Goal: Task Accomplishment & Management: Complete application form

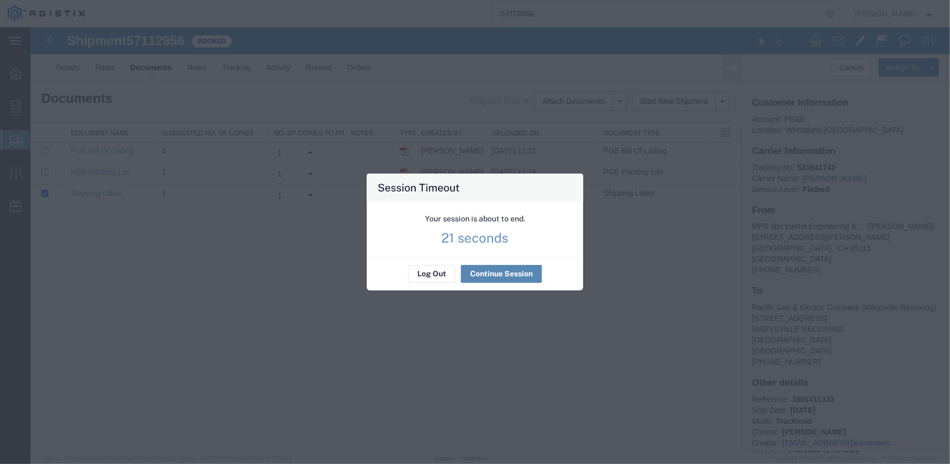
click at [490, 276] on button "Continue Session" at bounding box center [501, 273] width 81 height 17
click at [505, 271] on button "Continue Session" at bounding box center [501, 273] width 81 height 17
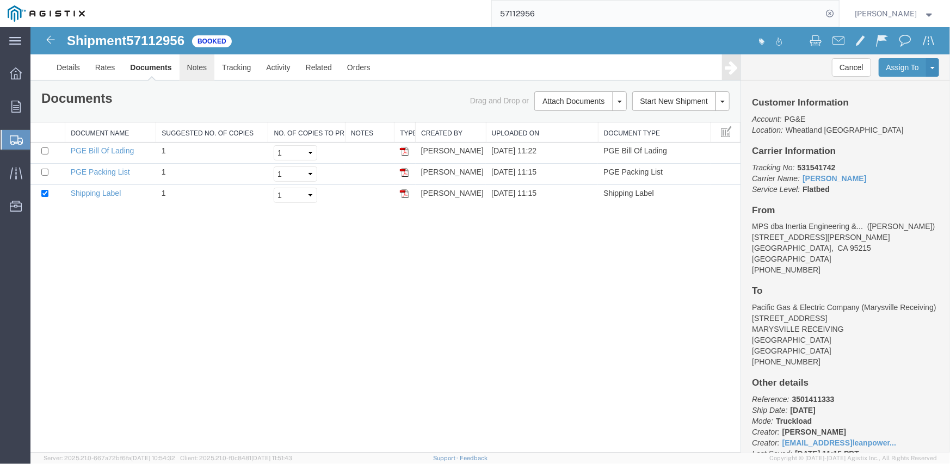
click at [184, 71] on link "Notes" at bounding box center [196, 67] width 35 height 26
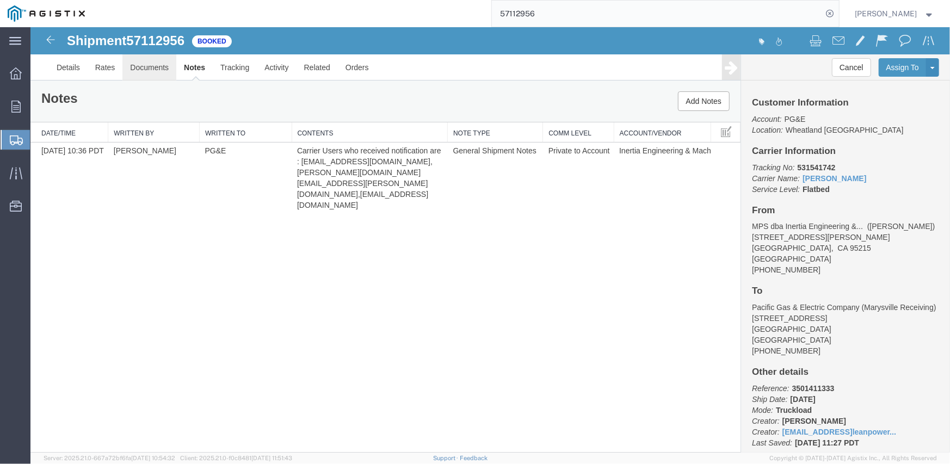
click at [154, 70] on link "Documents" at bounding box center [149, 67] width 54 height 26
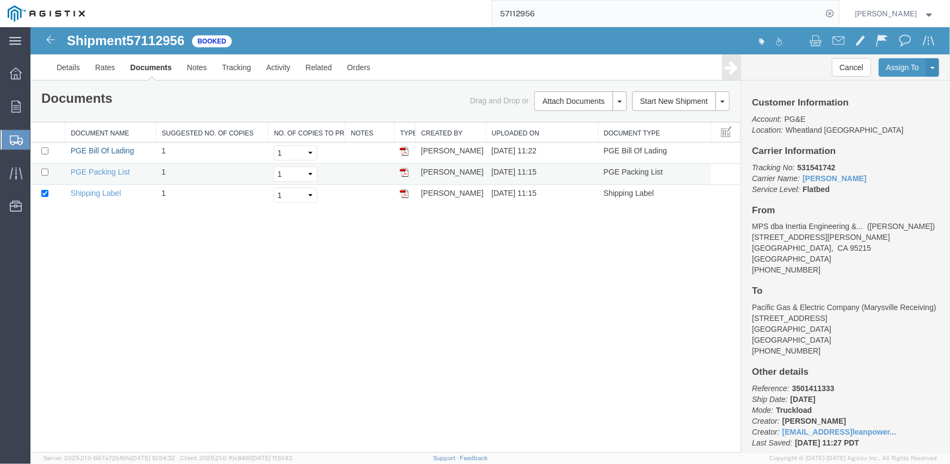
click at [126, 148] on link "PGE Bill Of Lading" at bounding box center [102, 150] width 64 height 9
click at [239, 63] on link "Tracking" at bounding box center [236, 67] width 44 height 26
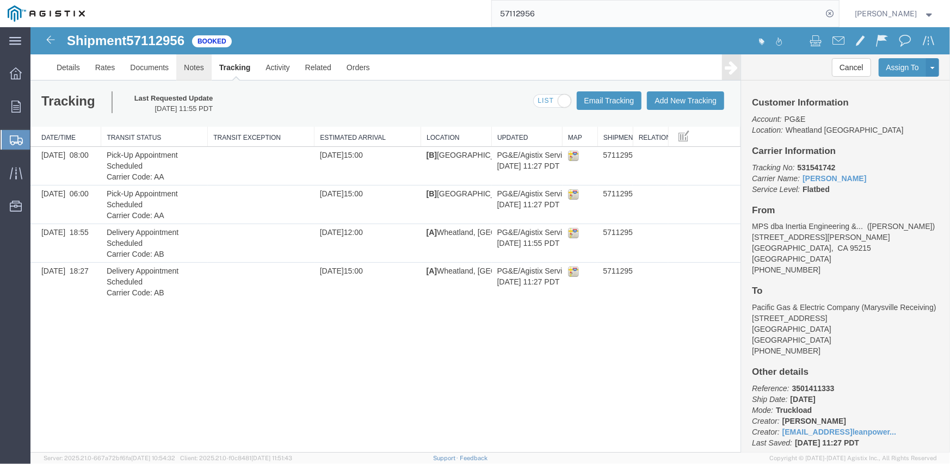
click at [199, 67] on link "Notes" at bounding box center [193, 67] width 35 height 26
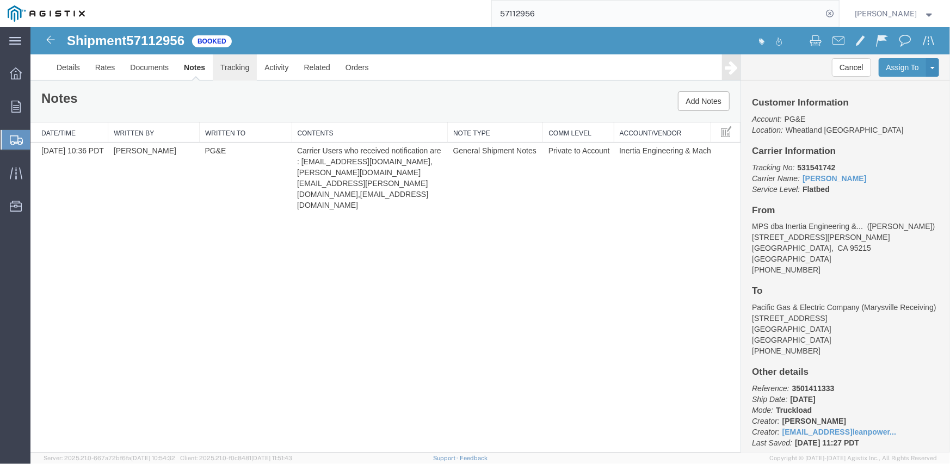
click at [231, 70] on link "Tracking" at bounding box center [234, 67] width 44 height 26
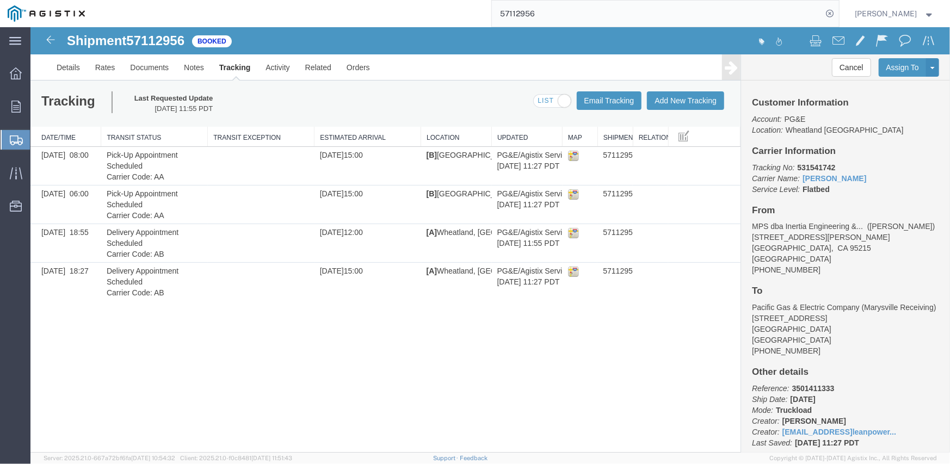
click at [0, 72] on ul "Overview Orders Shipments Shipment Manager Create Shipment Create from Template…" at bounding box center [15, 146] width 30 height 166
click at [13, 72] on icon at bounding box center [16, 73] width 12 height 12
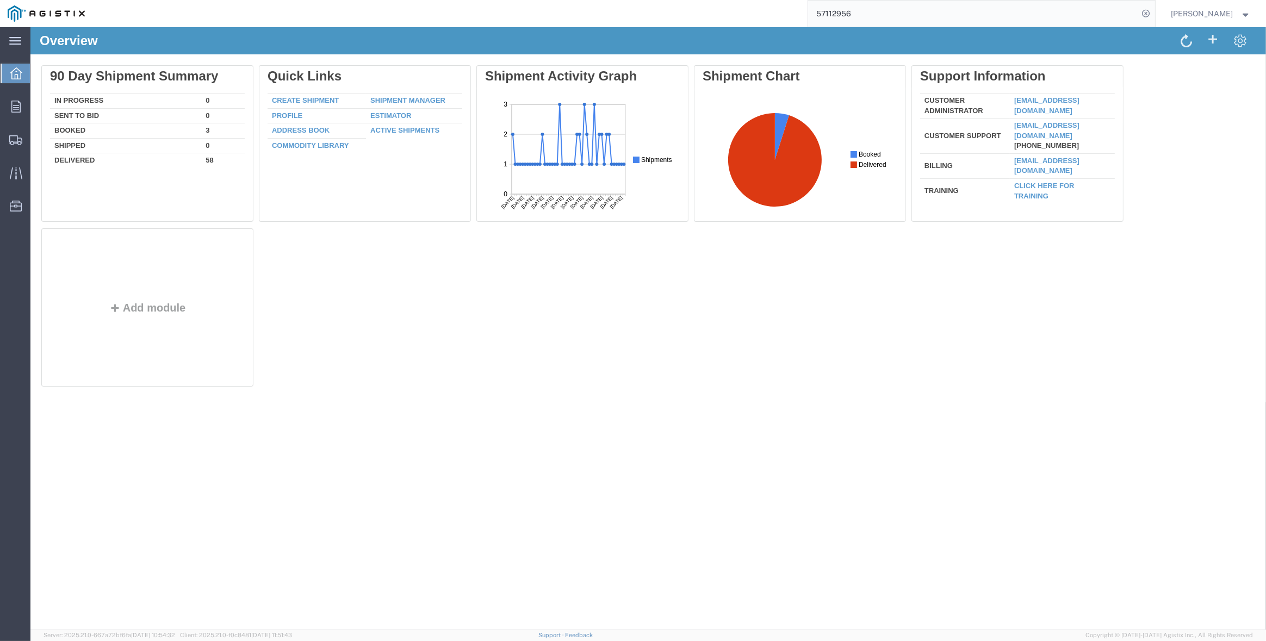
click at [323, 98] on link "Create Shipment" at bounding box center [305, 100] width 67 height 8
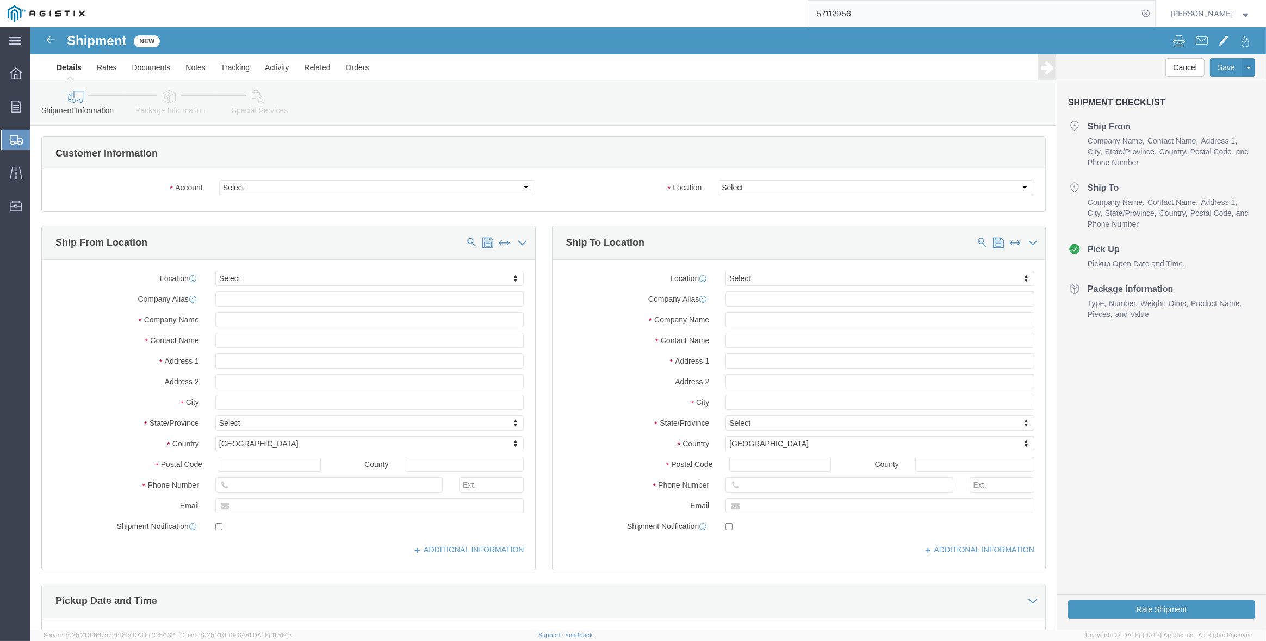
select select
click select "Select Inertia Engineering & Machine Works Inc PG&E"
select select "9596"
click select "Select Inertia Engineering & Machine Works Inc PG&E"
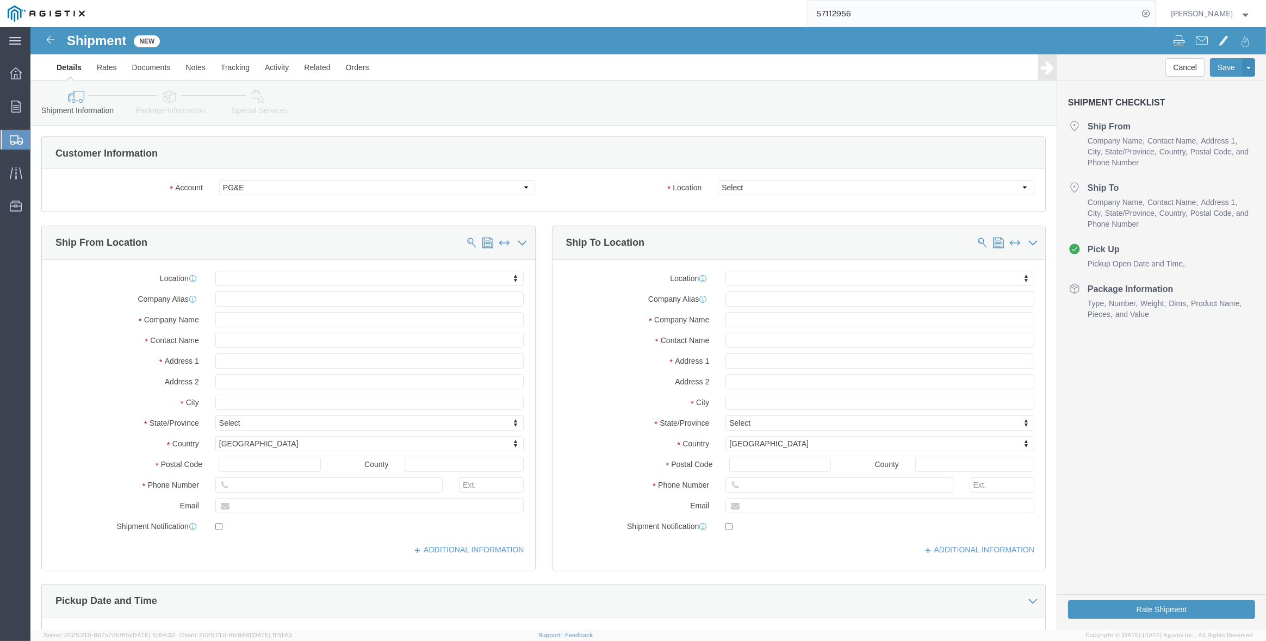
select select "PURCHORD"
select select
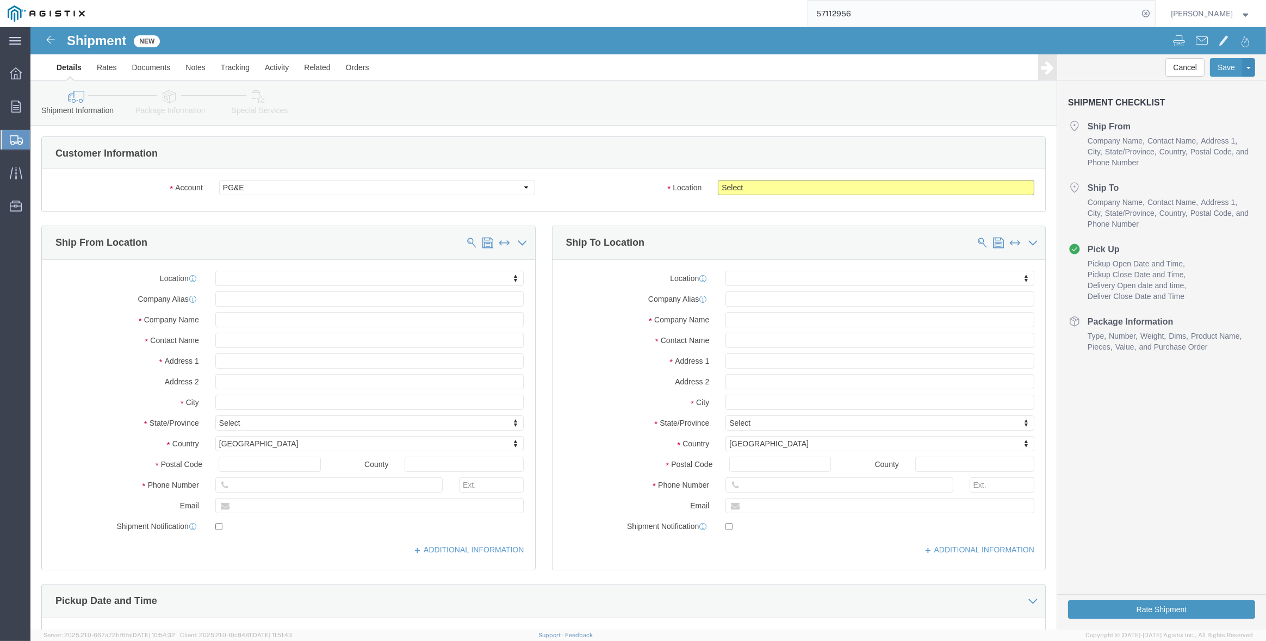
click select "Select All Others [GEOGRAPHIC_DATA] [GEOGRAPHIC_DATA] [GEOGRAPHIC_DATA] [GEOGRA…"
select select "19740"
click select "Select All Others [GEOGRAPHIC_DATA] [GEOGRAPHIC_DATA] [GEOGRAPHIC_DATA] [GEOGRA…"
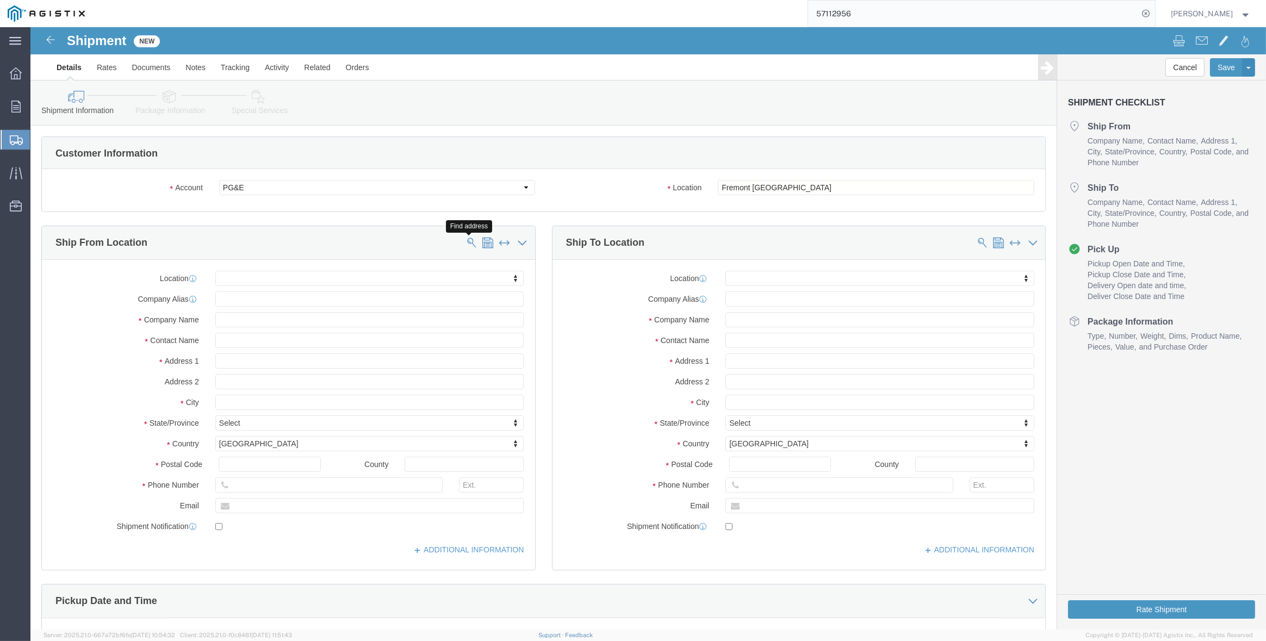
click span
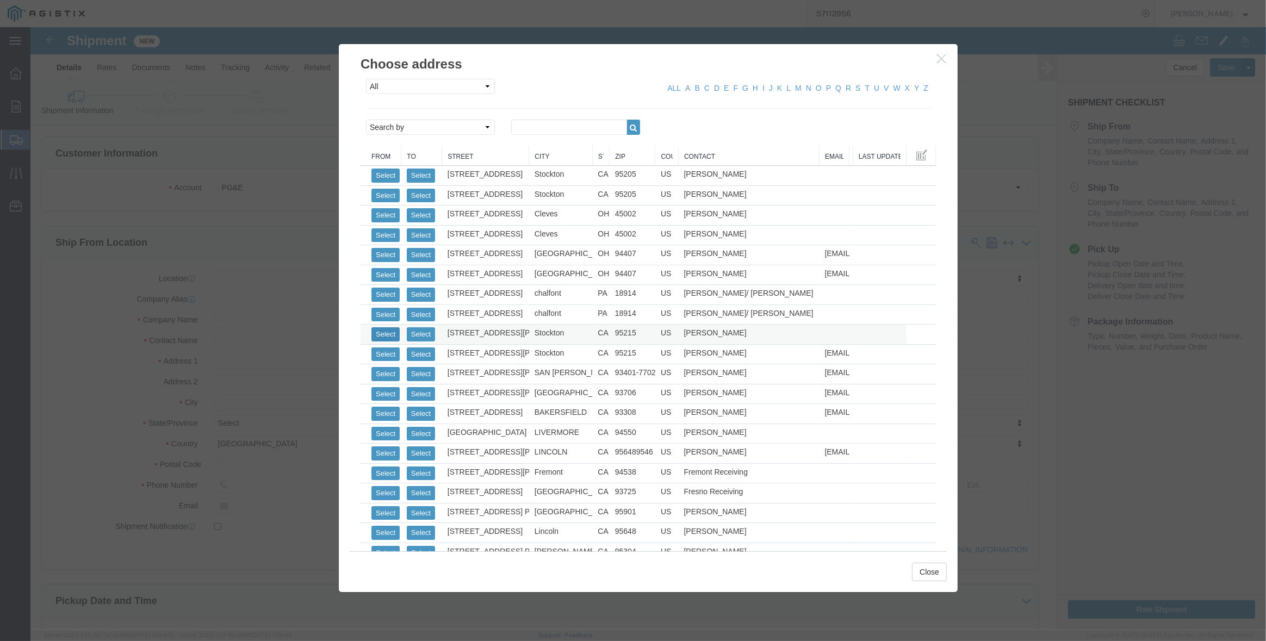
click button "Select"
select select
type input "MPS dba Inertia Engineering & Machine Works Inc"
type input "[PERSON_NAME]"
type input "[STREET_ADDRESS][PERSON_NAME]"
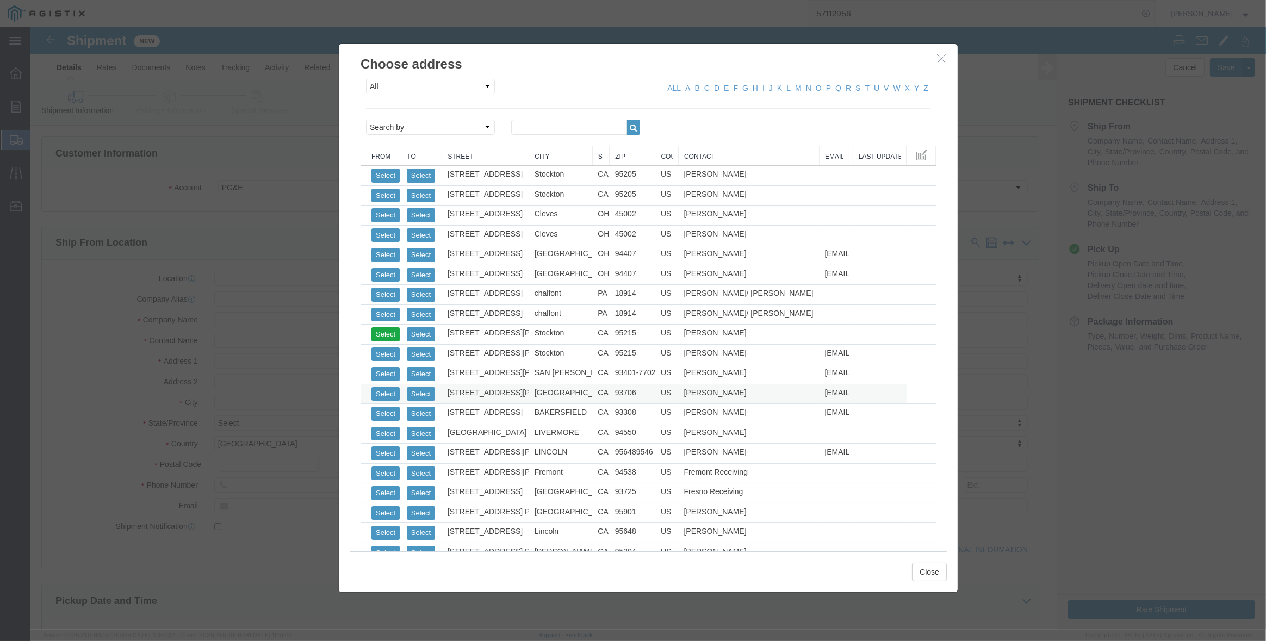
type input "Stockton"
type input "95215"
type input "[PHONE_NUMBER]"
select select "CA"
click button "Select"
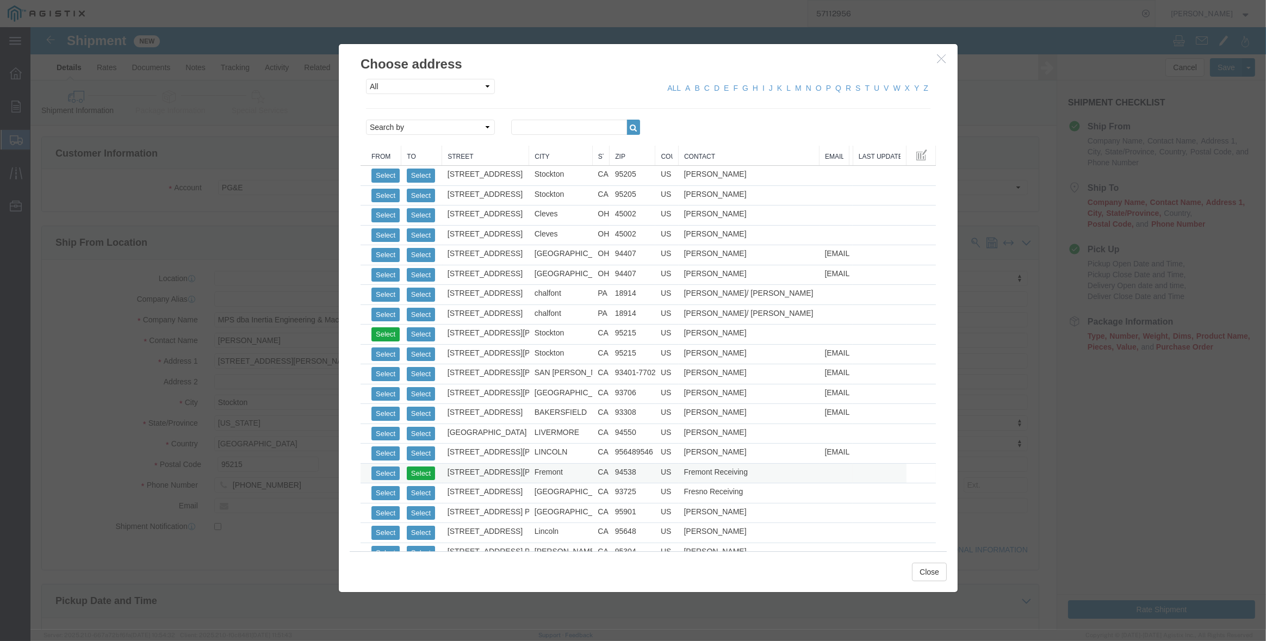
select select
type input "Pacific Gas & Electric Company"
type input "Fremont Receiving"
type input "[STREET_ADDRESS][PERSON_NAME]"
type input "FREMONT RECEIVING"
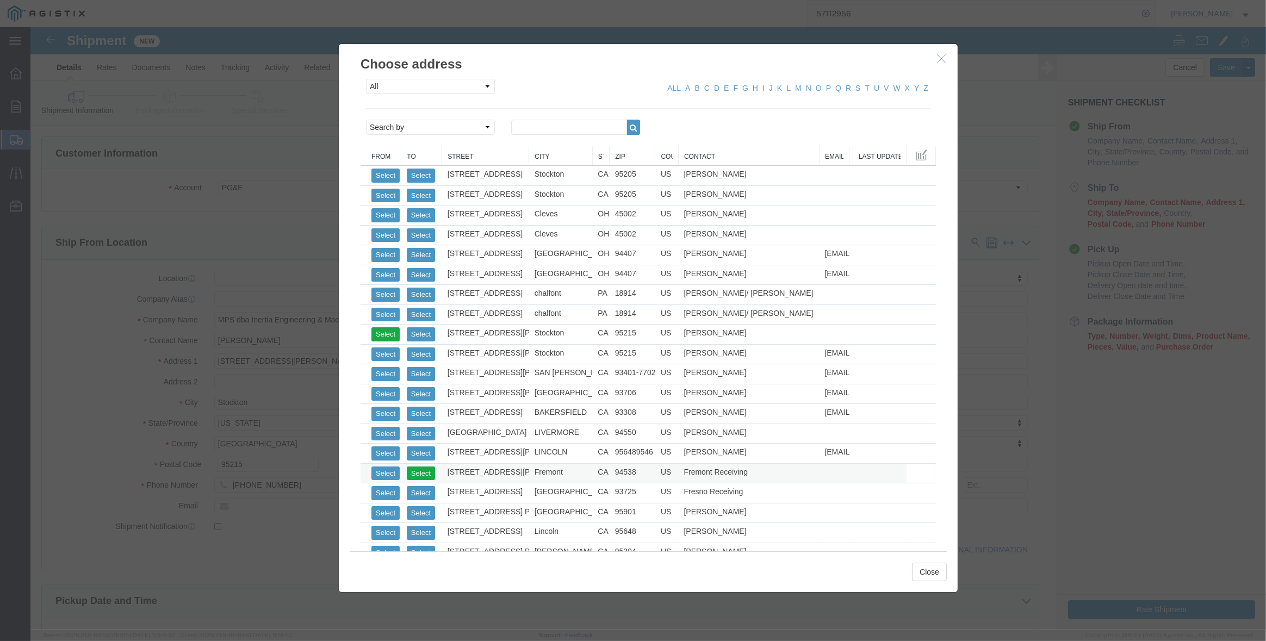
type input "Fremont"
type input "94538"
type input "[PHONE_NUMBER]"
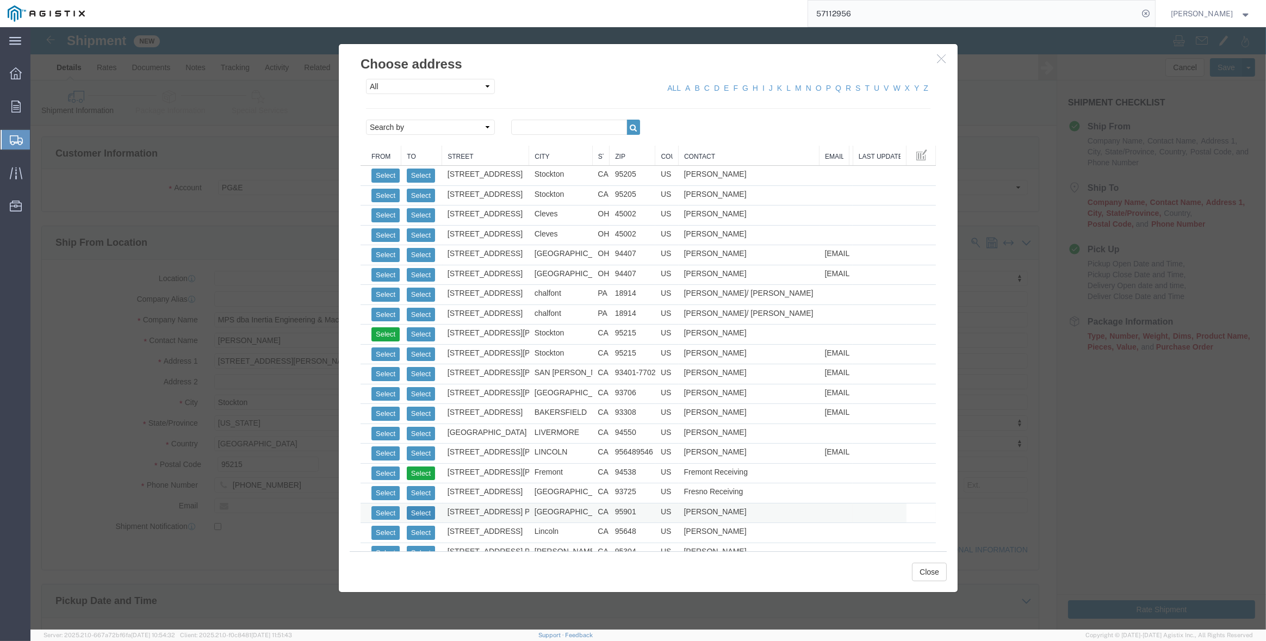
select select "CA"
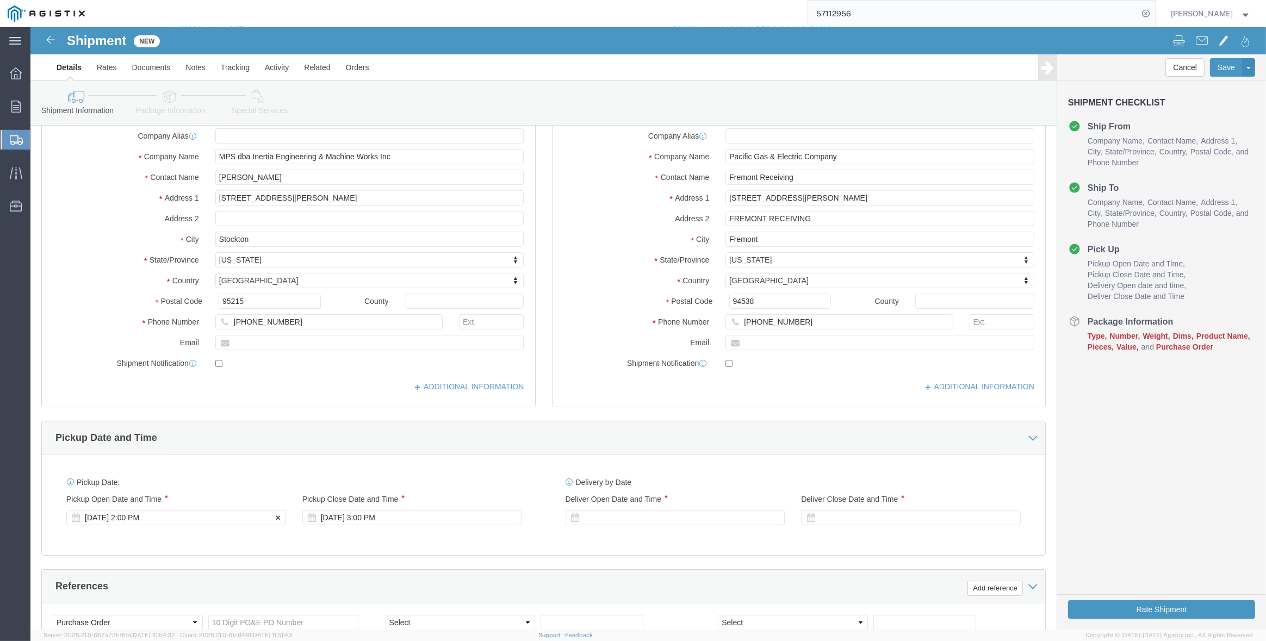
click div "[DATE] 2:00 PM"
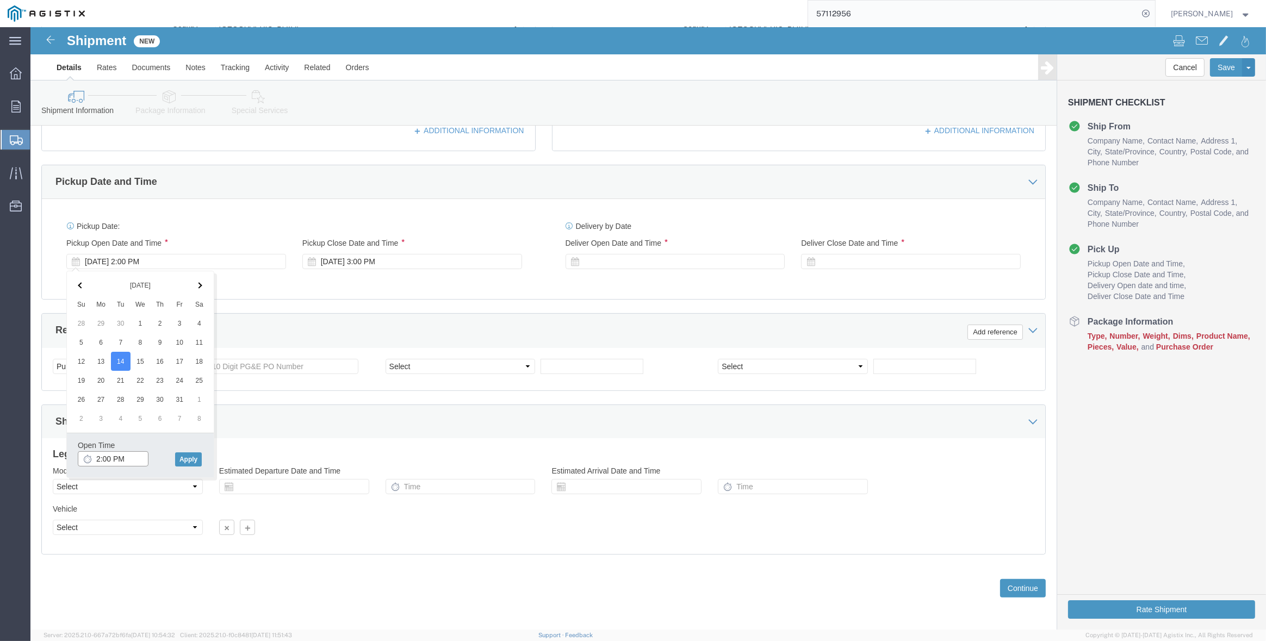
click input "2:00 PM"
type input "6:00 AM"
click button "Apply"
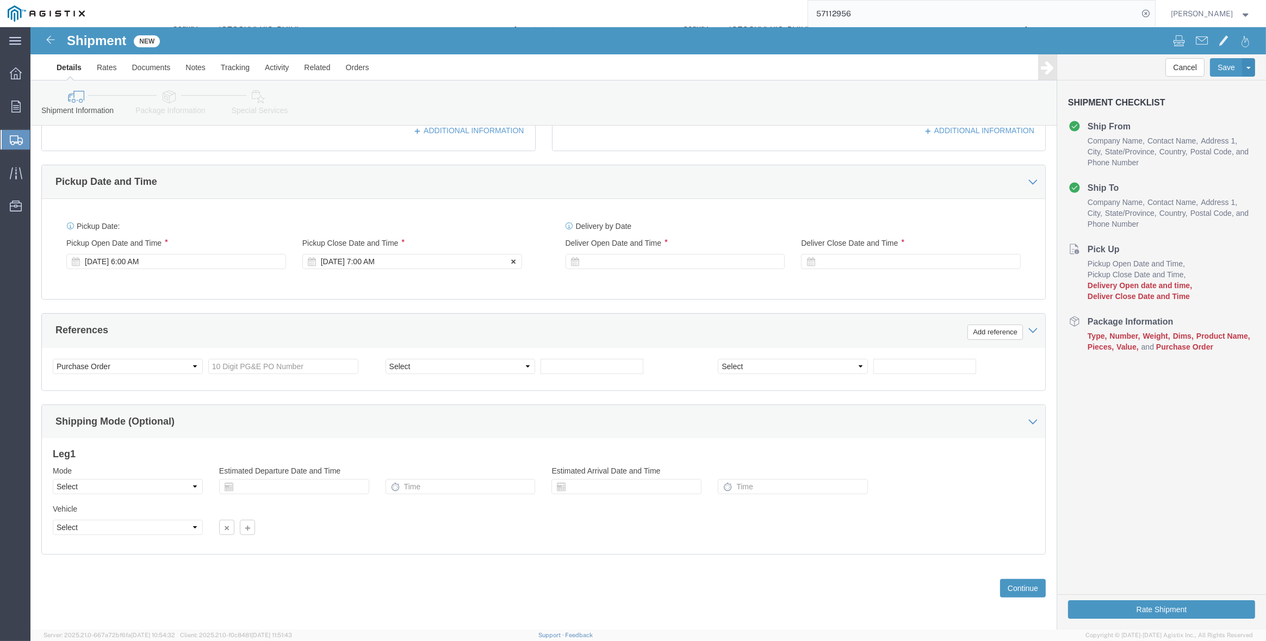
click div "[DATE] 7:00 AM"
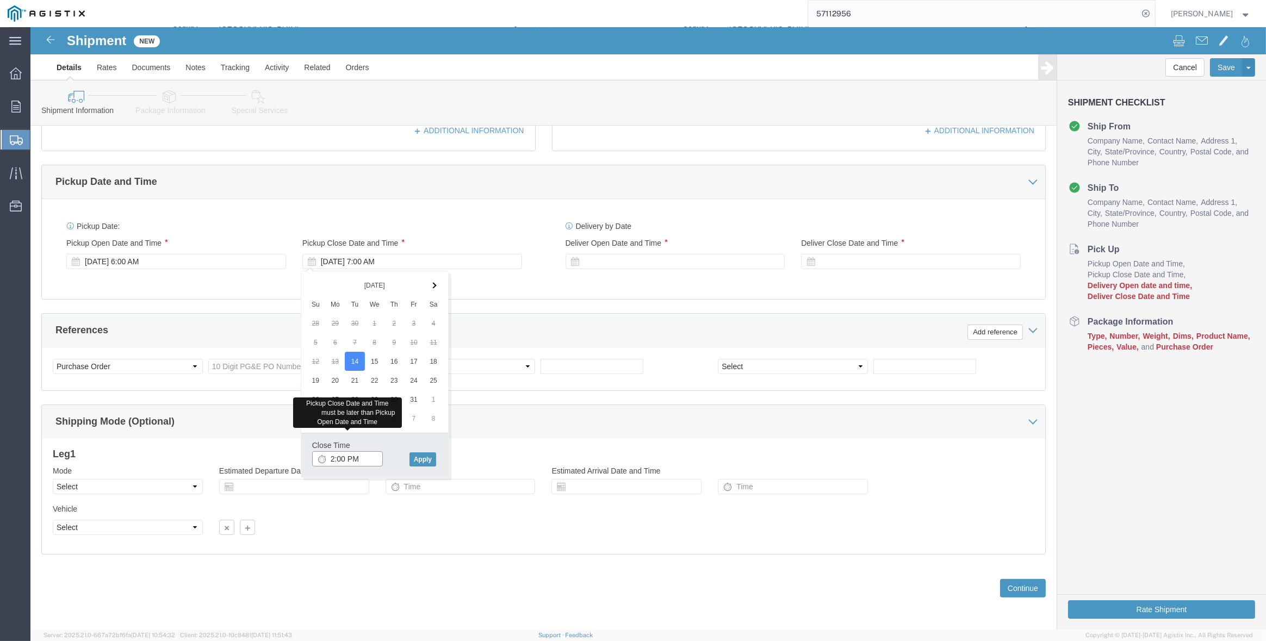
type input "2:00 PM"
click button "Apply"
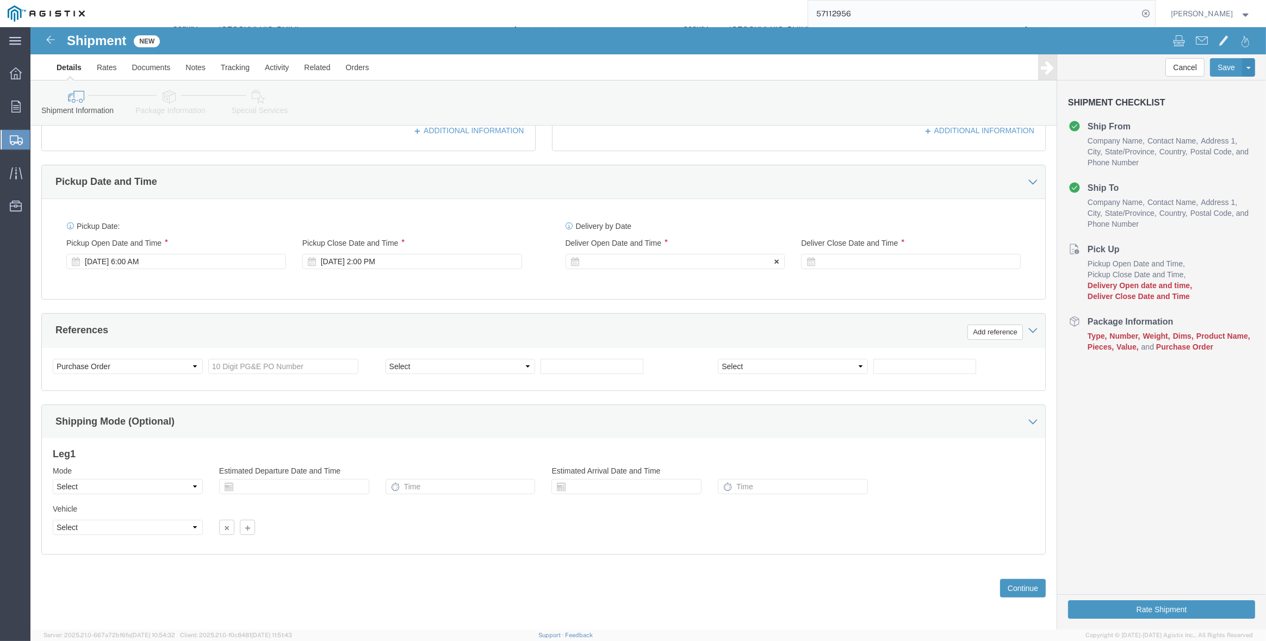
click div
click input "3:00 PM"
type input "8:00 AM"
click button "Apply"
click div
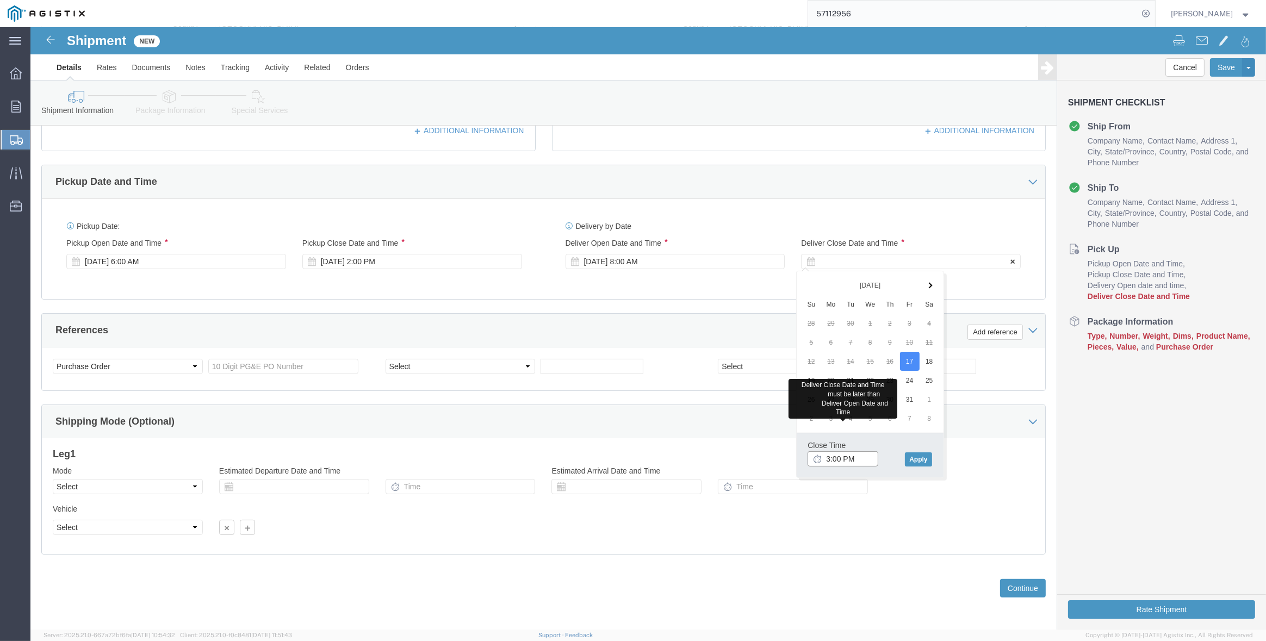
type input "3:00 PM"
click button "Apply"
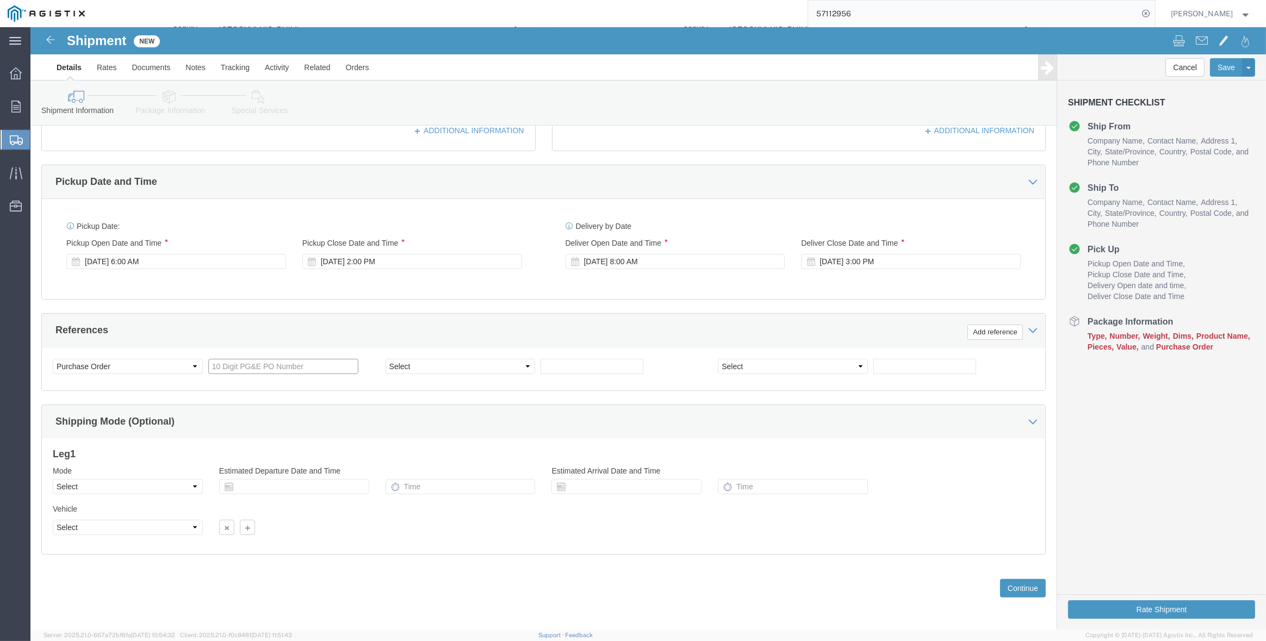
click input "text"
type input "3501415263"
select select "SALEORDR"
type input "297486"
click select "Select Air Less than Truckload Multi-Leg Ocean Freight Rail Small Parcel Truckl…"
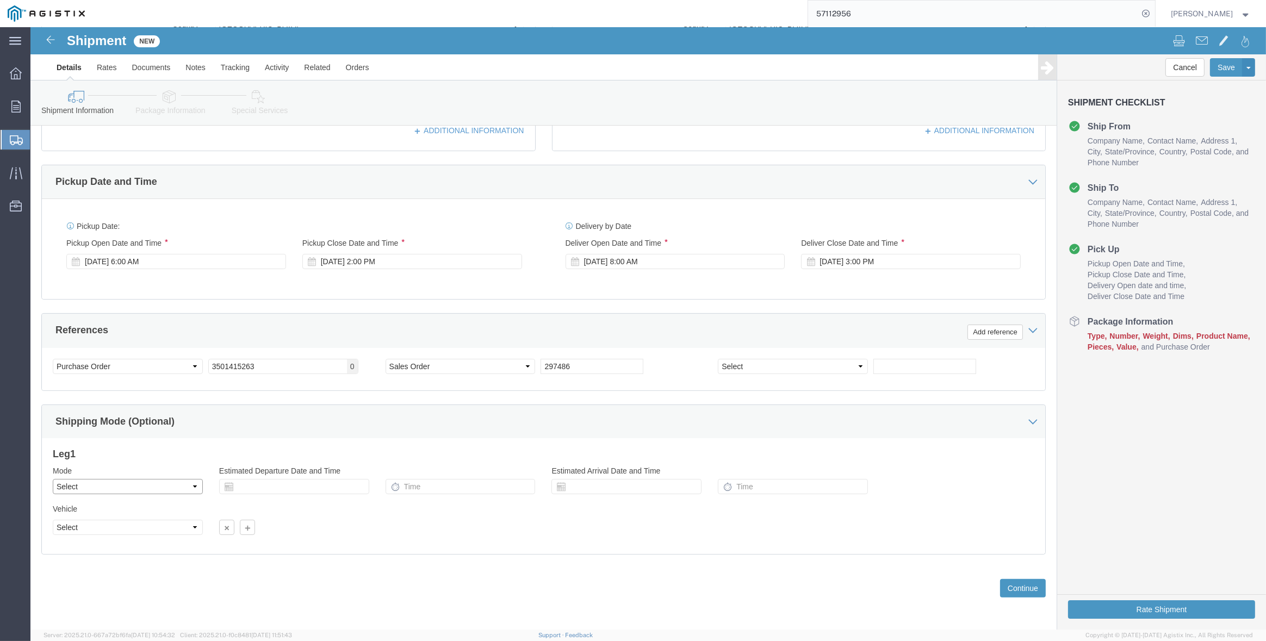
select select "TL"
click select "Select Air Less than Truckload Multi-Leg Ocean Freight Rail Small Parcel Truckl…"
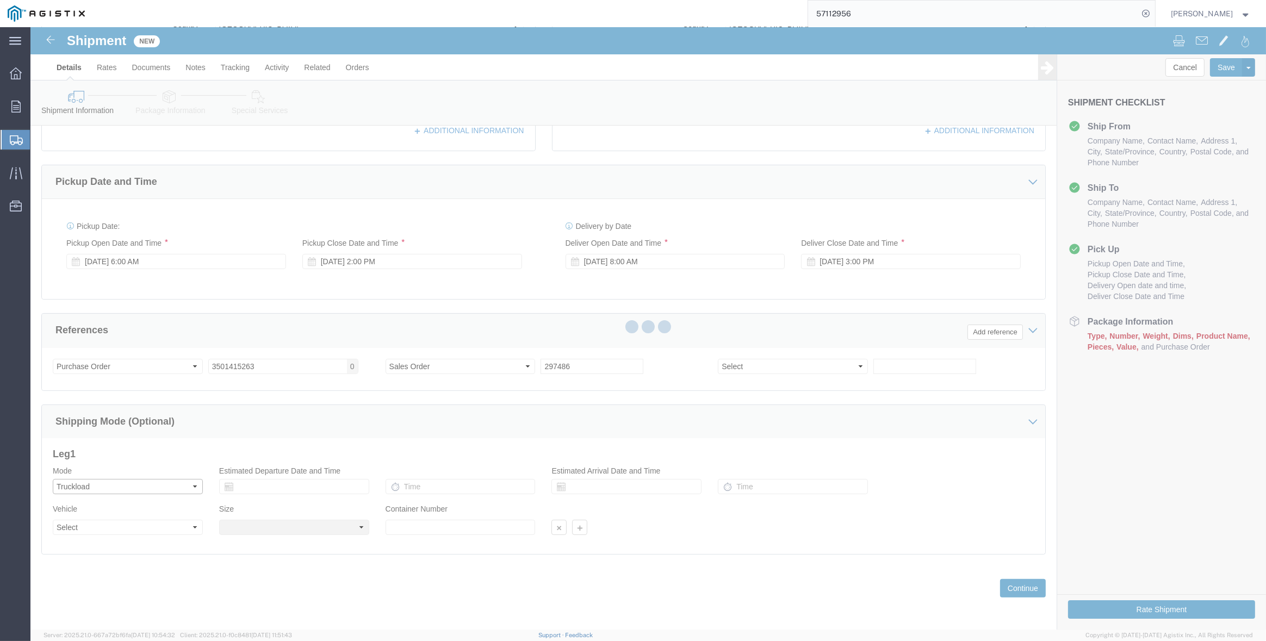
select select
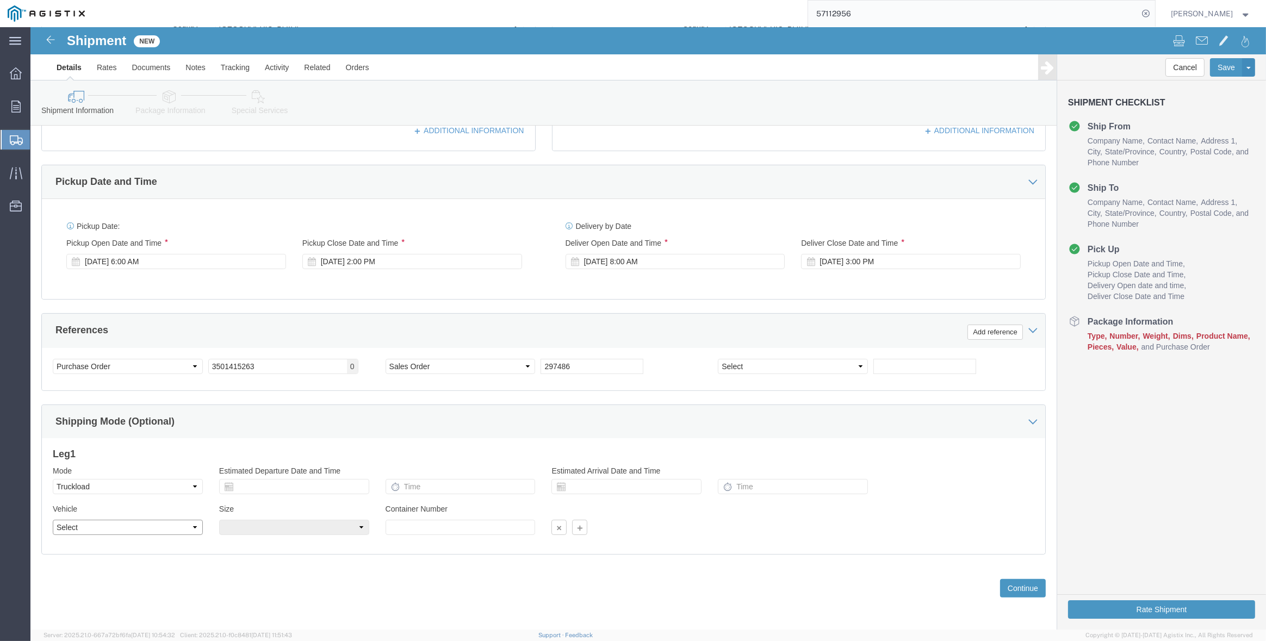
click select "Select 1-Ton (PSS) 10 Wheel 10 Yard Dump Truck 20 Yard Dump Truck Bobtail Botto…"
select select "FLBD"
click select "Select 1-Ton (PSS) 10 Wheel 10 Yard Dump Truck 20 Yard Dump Truck Bobtail Botto…"
click select "Select 35 Feet 20 Feet 28 Feet 53 Feet 40 Feet 48 Feet"
select select "53FT"
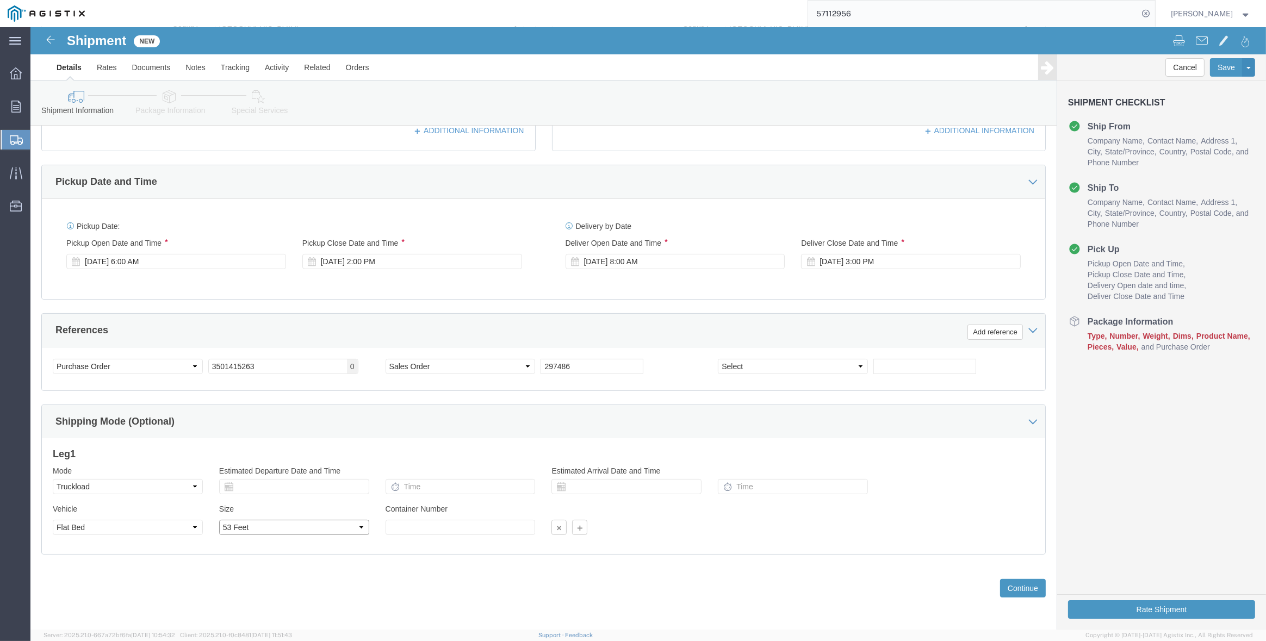
click select "Select 35 Feet 20 Feet 28 Feet 53 Feet 40 Feet 48 Feet"
click div "Previous Continue"
click button "Continue"
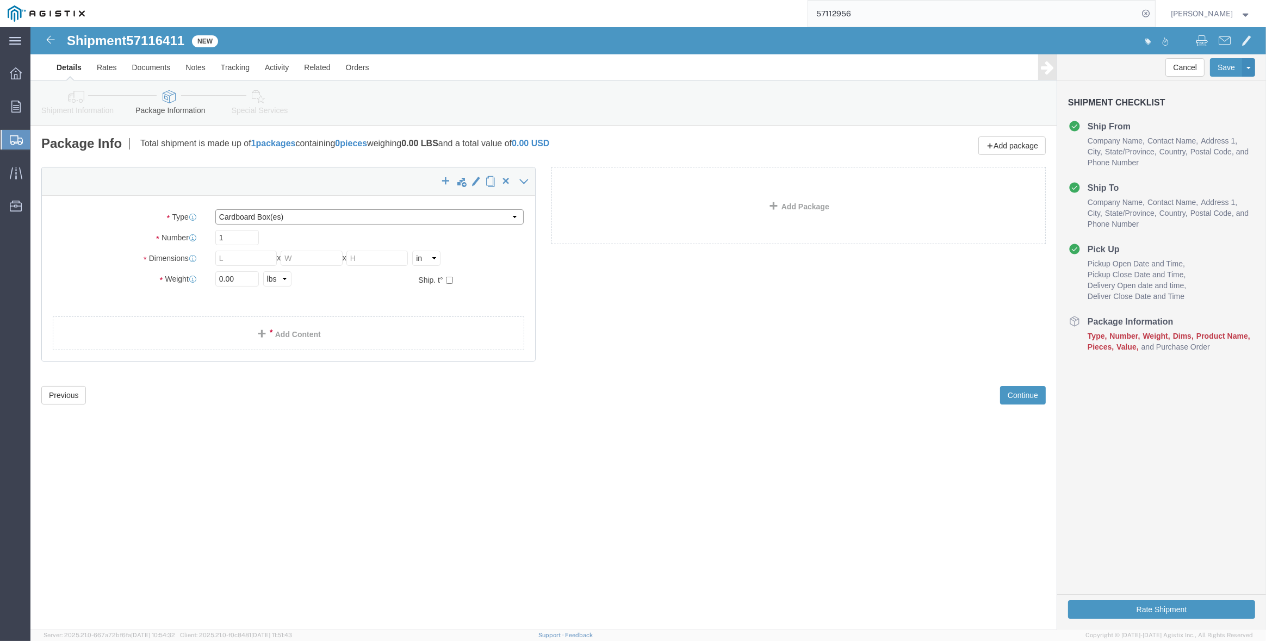
click select "Select Bulk Bundle(s) Cardboard Box(es) Carton(s) Crate(s) Drum(s) (Fiberboard)…"
select select "CRAT"
click select "Select Bulk Bundle(s) Cardboard Box(es) Carton(s) Crate(s) Drum(s) (Fiberboard)…"
click input "1"
type input "16"
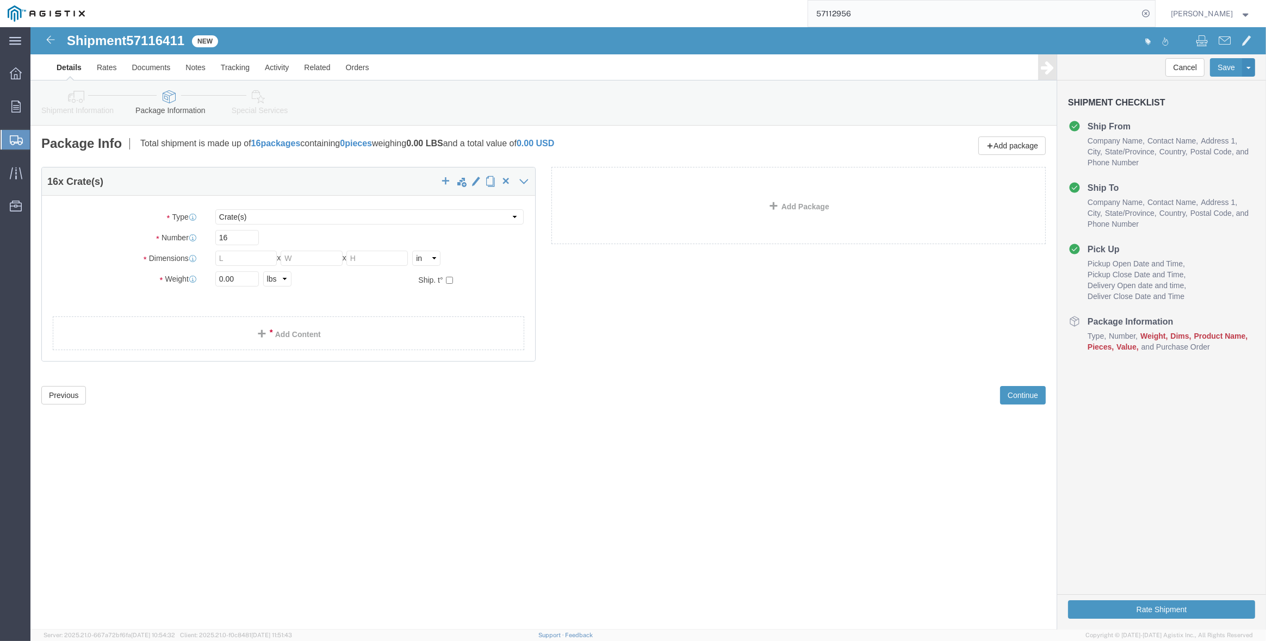
click div "Previous Continue"
click input "text"
type input "139"
type input "47"
type input "48"
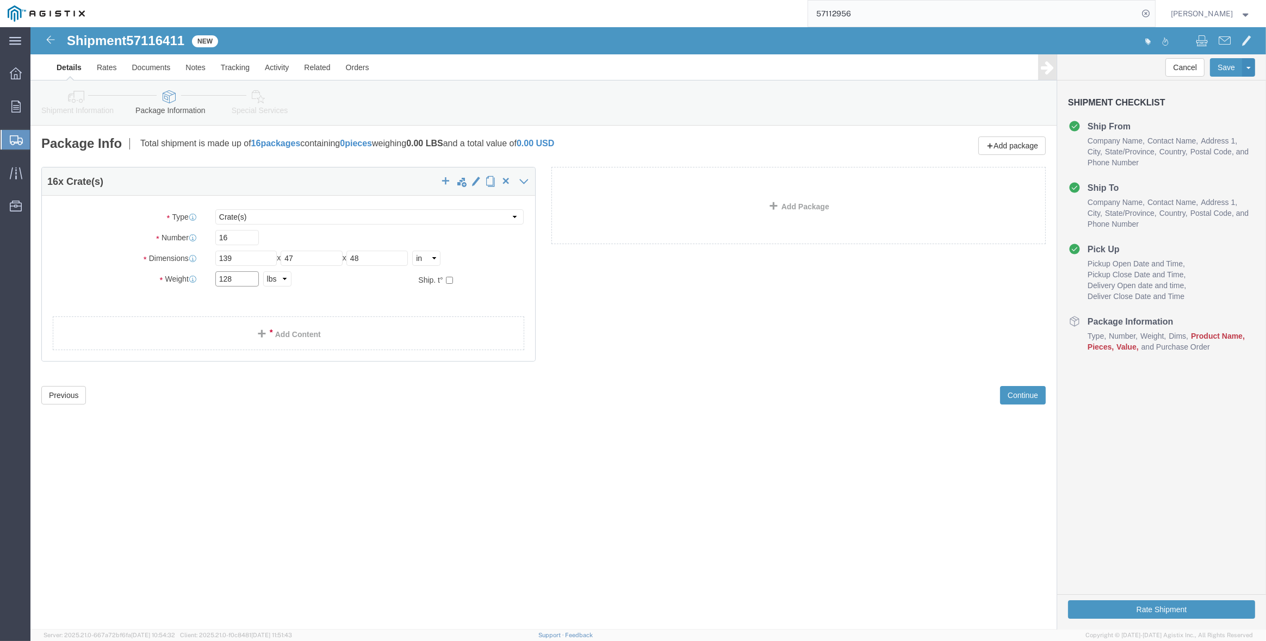
type input "12800"
click link "Add Content"
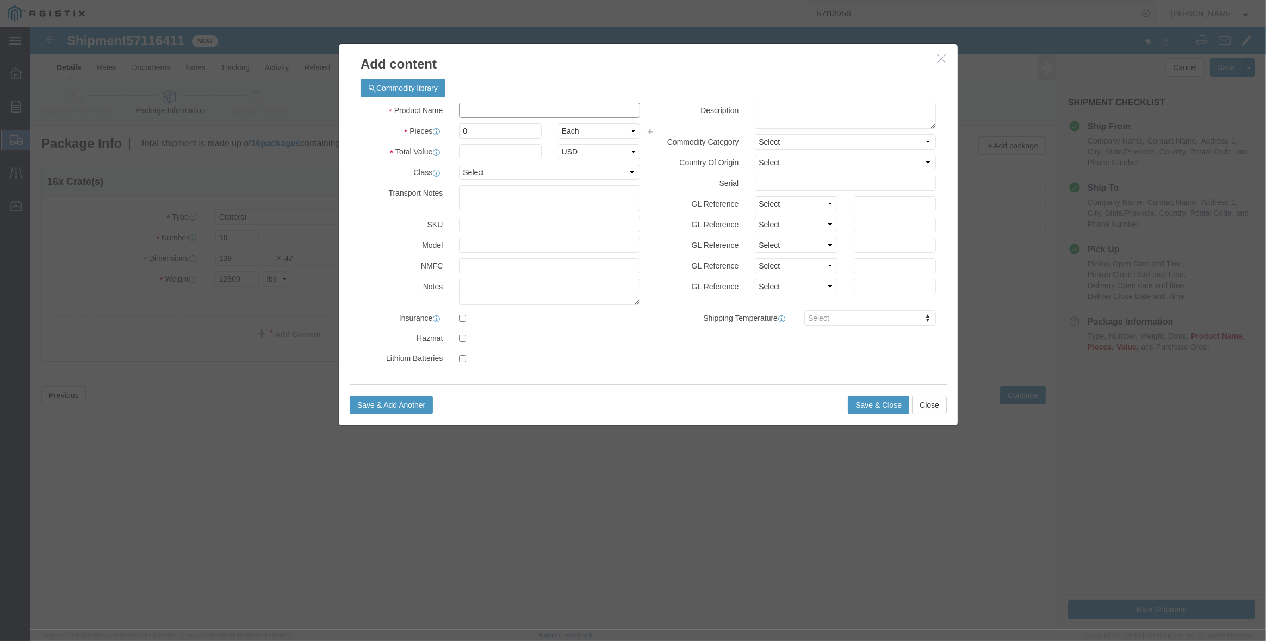
click input "text"
click input "M343960"
type input "M343960"
click td "Name: SWITCH OVERHEAD 25KV 900A"
select select
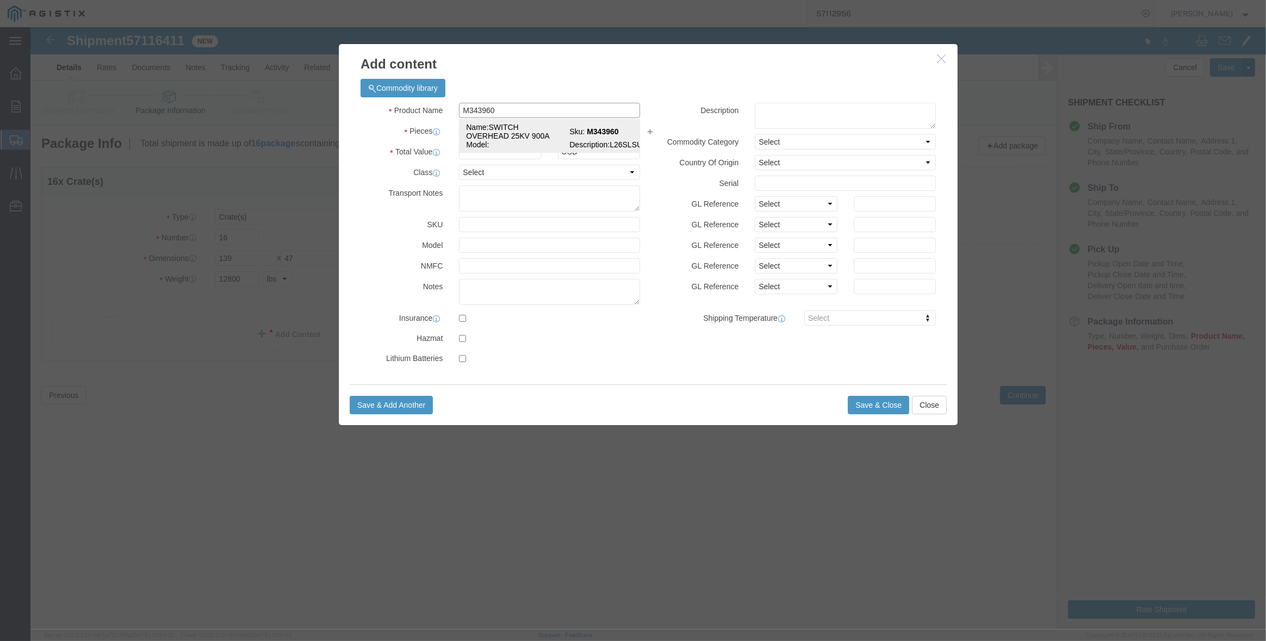
type input "79694.56"
select select "USD"
select select
type input "SWITCH OVERHEAD 25KV 900A"
type input "M343960"
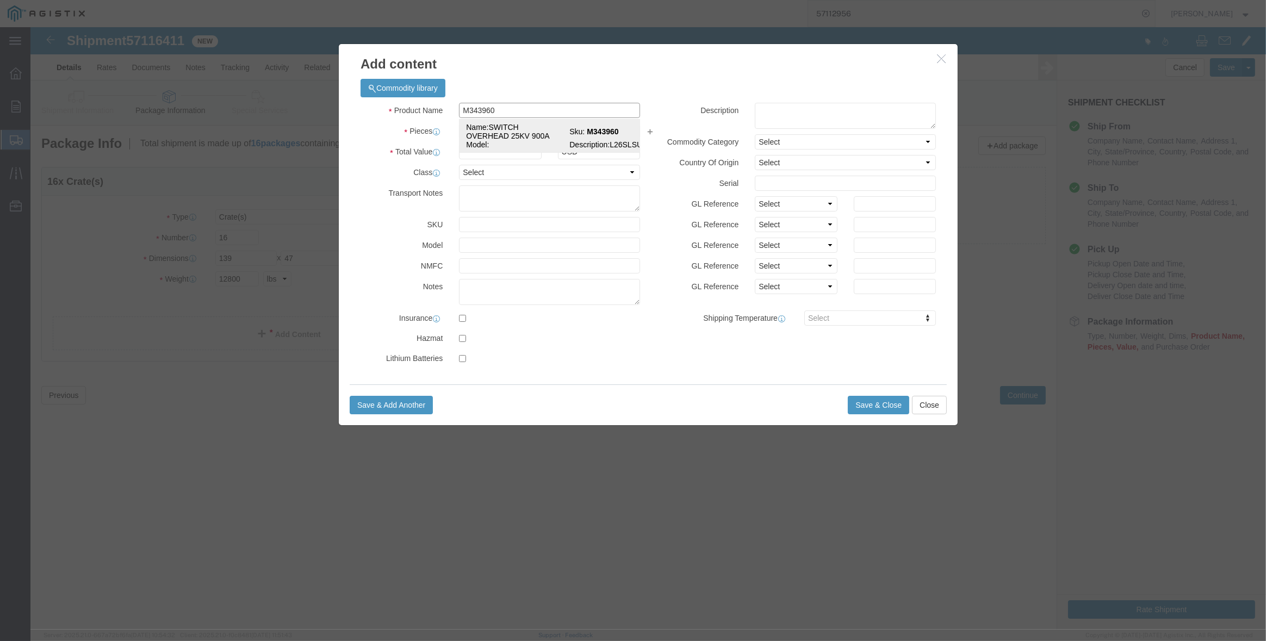
type textarea "L26SLSUG3J21"
type input "16"
type input "1275112.96"
select select "EA"
type input "82,882.40"
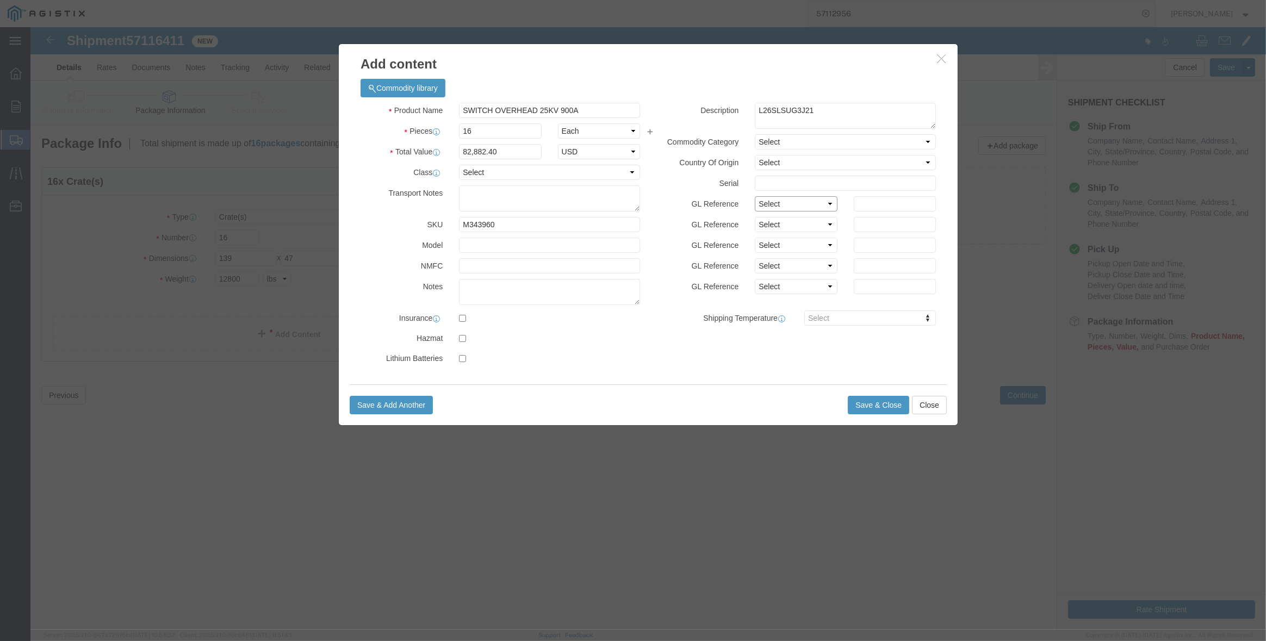
click select "Select Account Type Activity ID Airline Appointment Number ASN Batch Number Bil…"
select select "PURCHORD"
click select "Select Account Type Activity ID Airline Appointment Number ASN Batch Number Bil…"
type input "3501415263"
select select "SALEORDR"
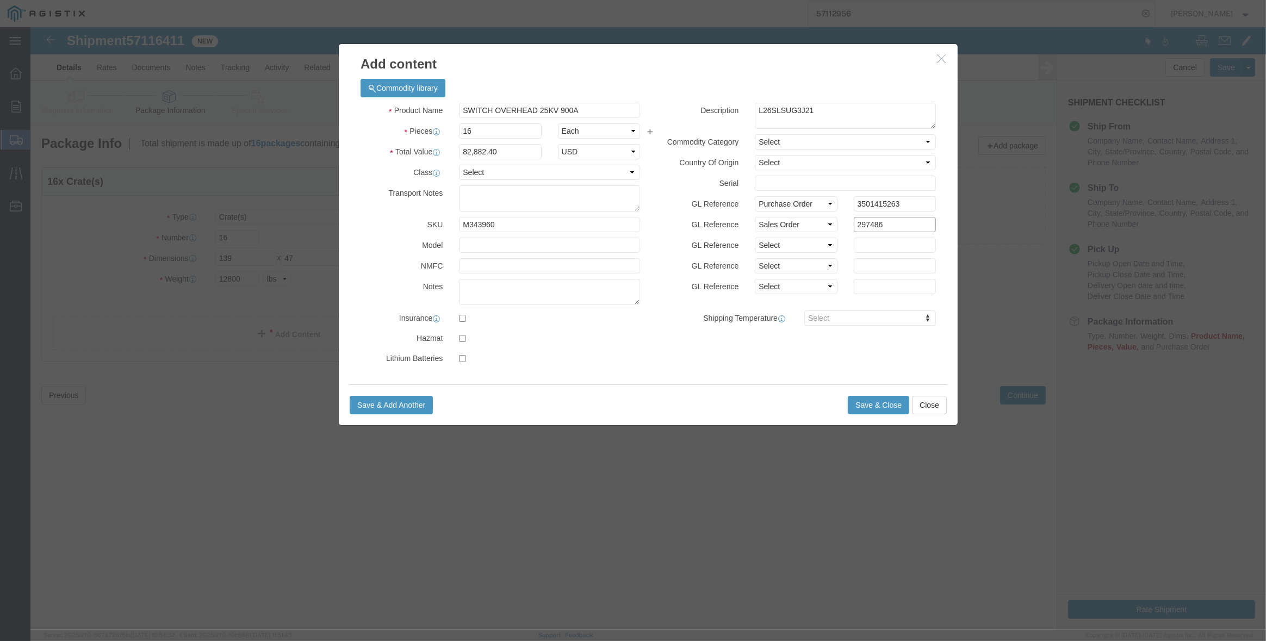
type input "297486"
click button "Save & Close"
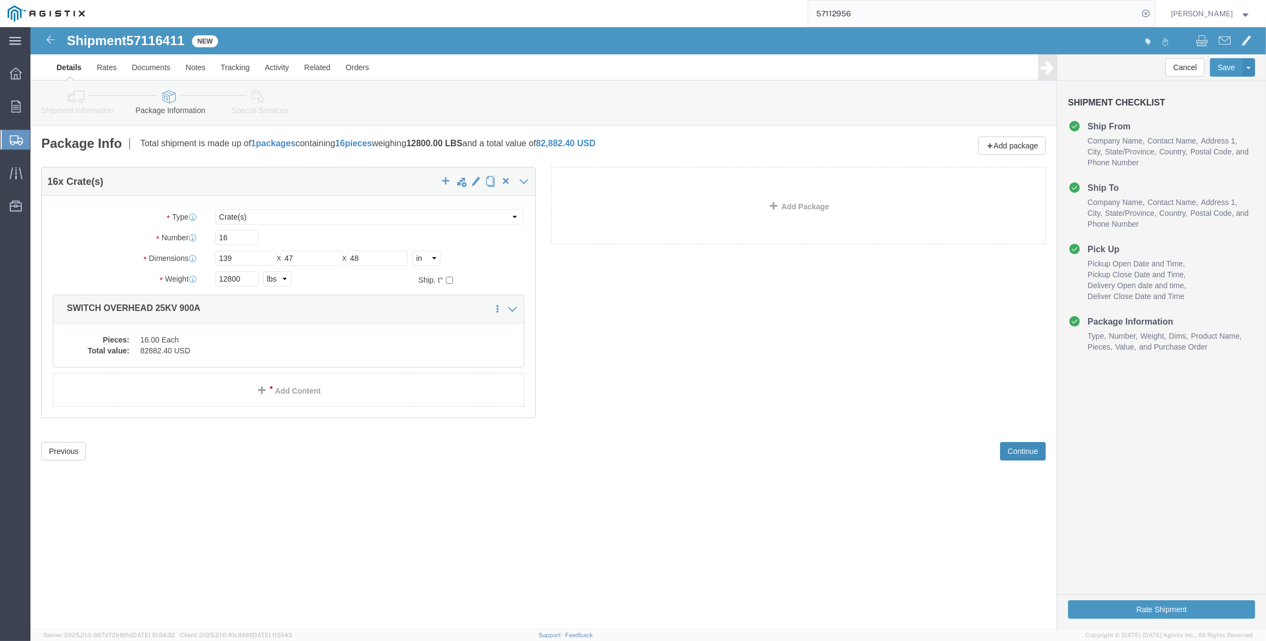
click button "Continue"
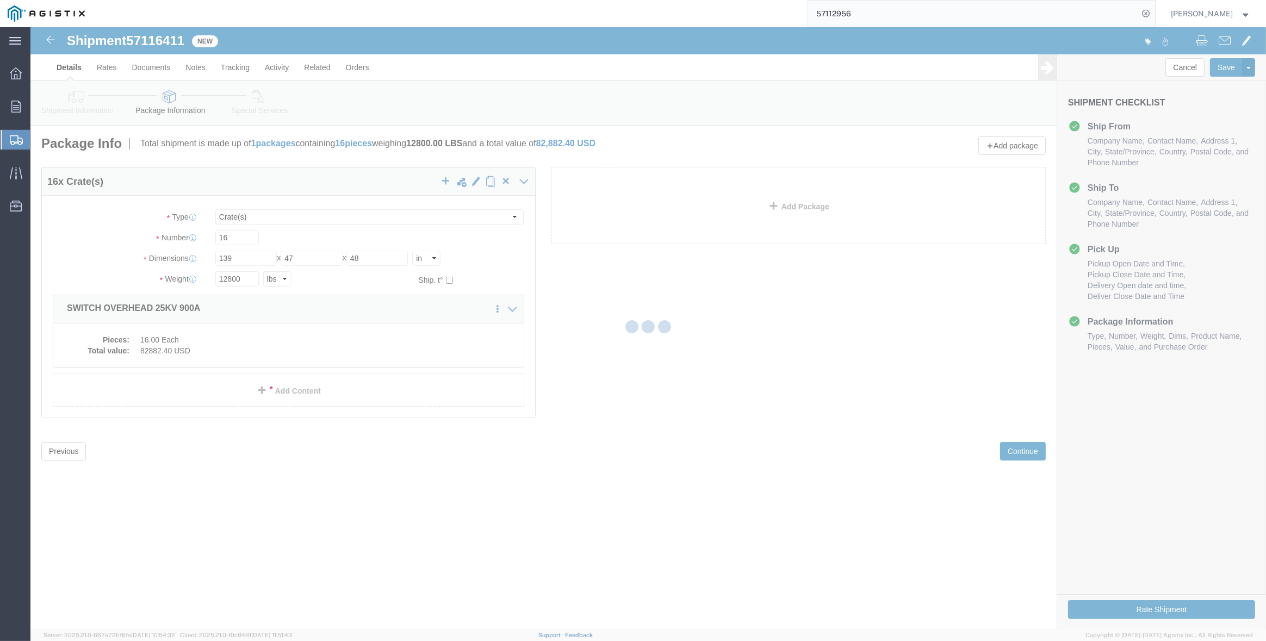
select select
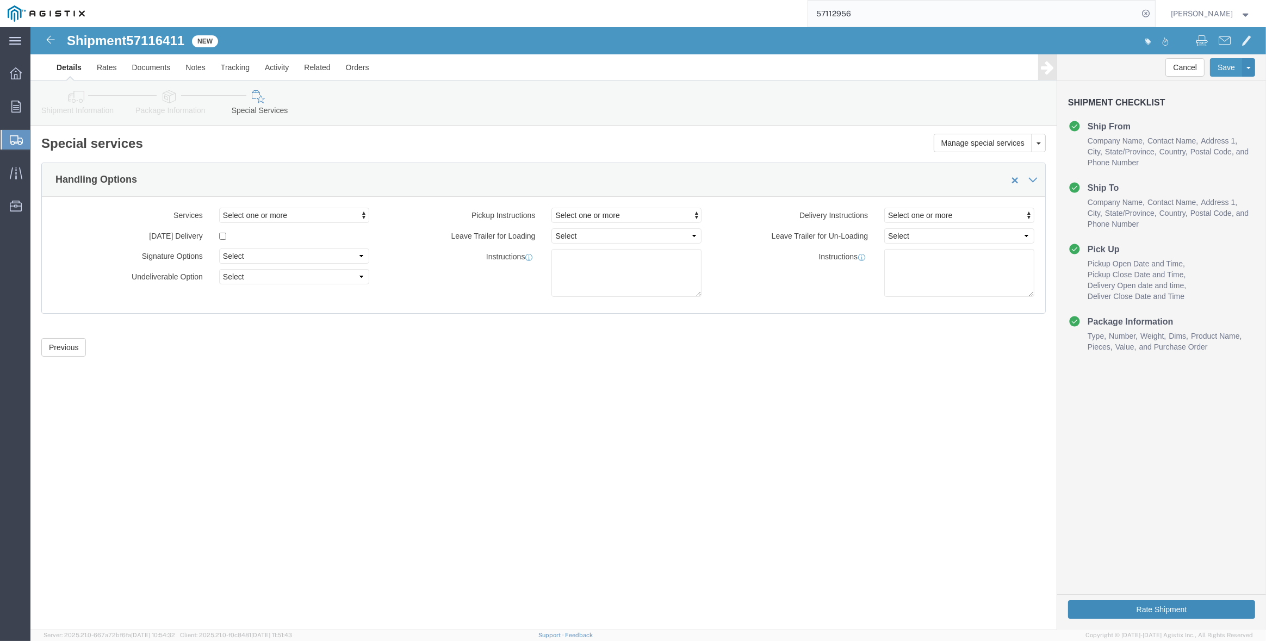
click button "Rate Shipment"
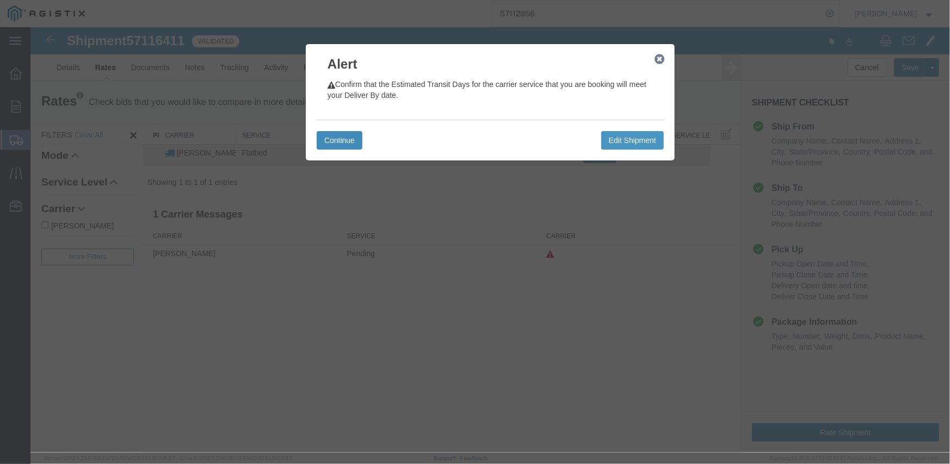
click at [330, 131] on button "Continue" at bounding box center [339, 140] width 46 height 18
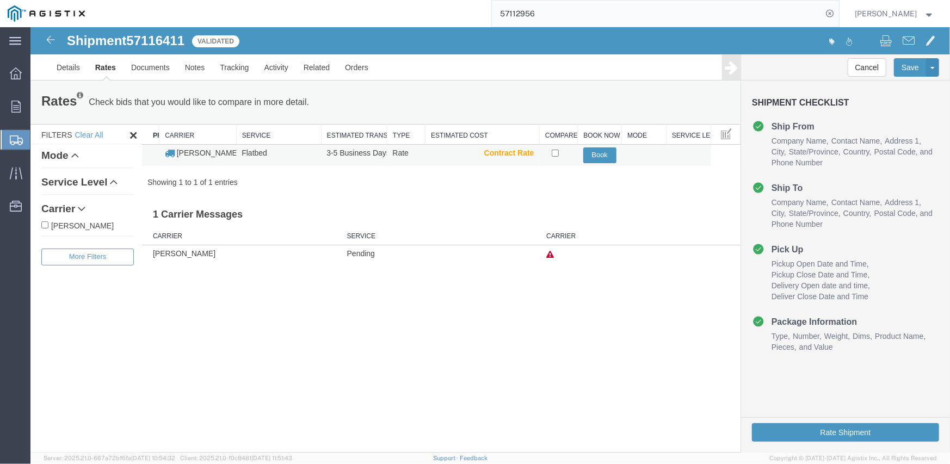
click at [620, 154] on td "Book" at bounding box center [599, 154] width 44 height 21
click at [605, 155] on button "Book" at bounding box center [598, 155] width 33 height 16
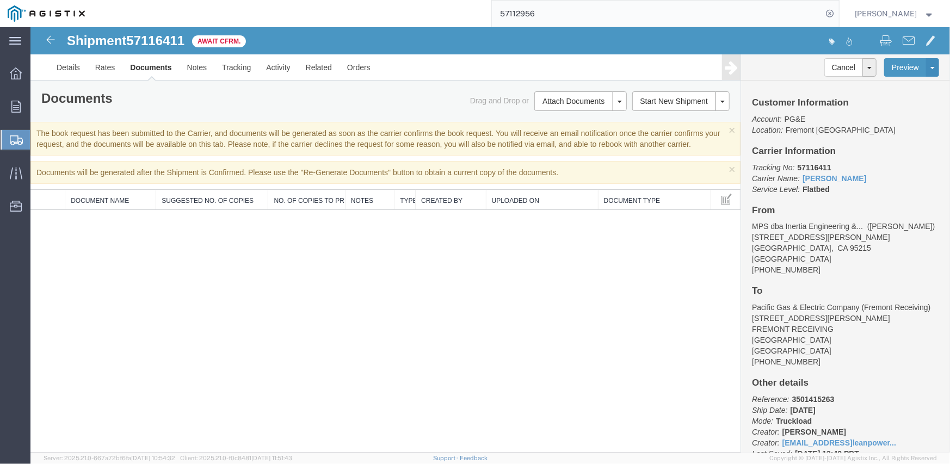
click at [519, 15] on input "57112956" at bounding box center [657, 14] width 331 height 26
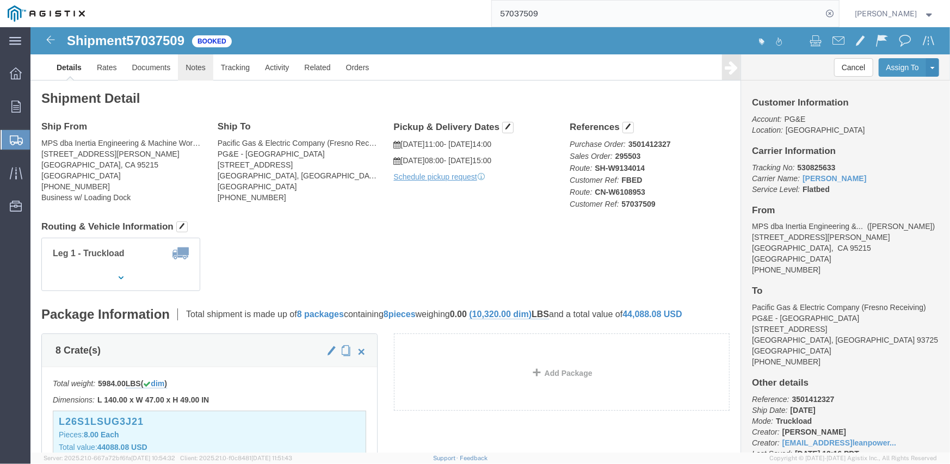
click link "Notes"
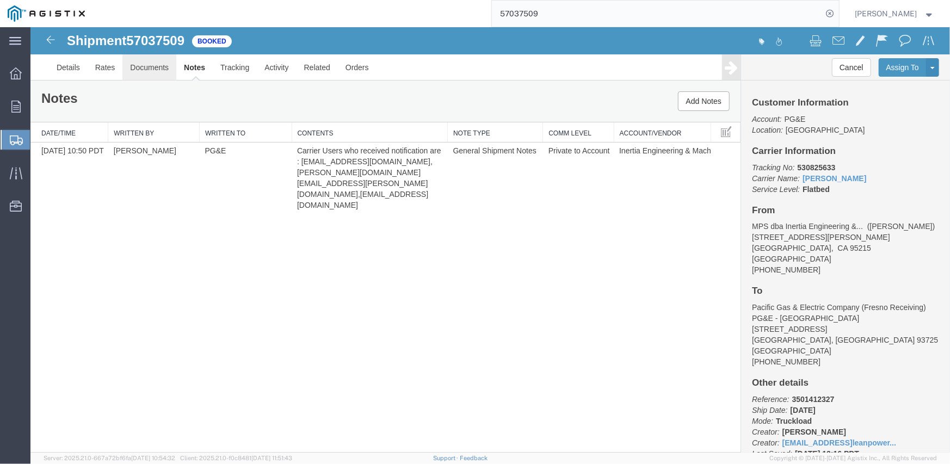
click at [155, 70] on link "Documents" at bounding box center [149, 67] width 54 height 26
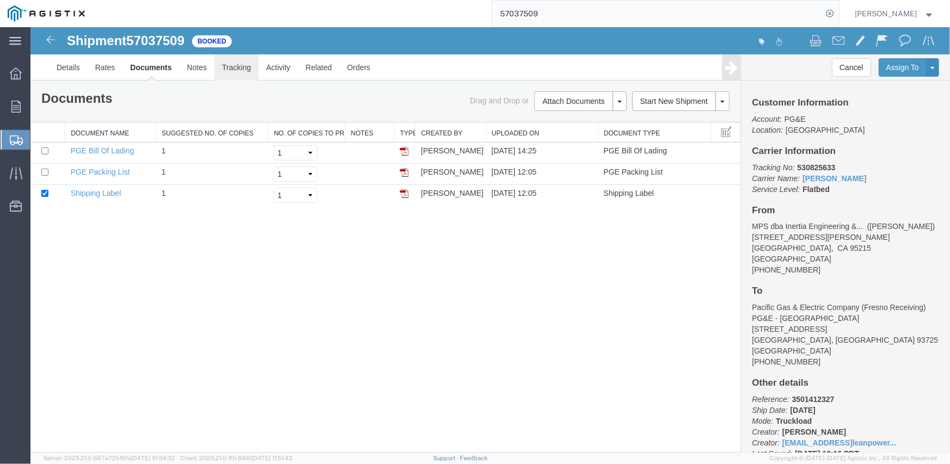
click at [238, 71] on link "Tracking" at bounding box center [236, 67] width 44 height 26
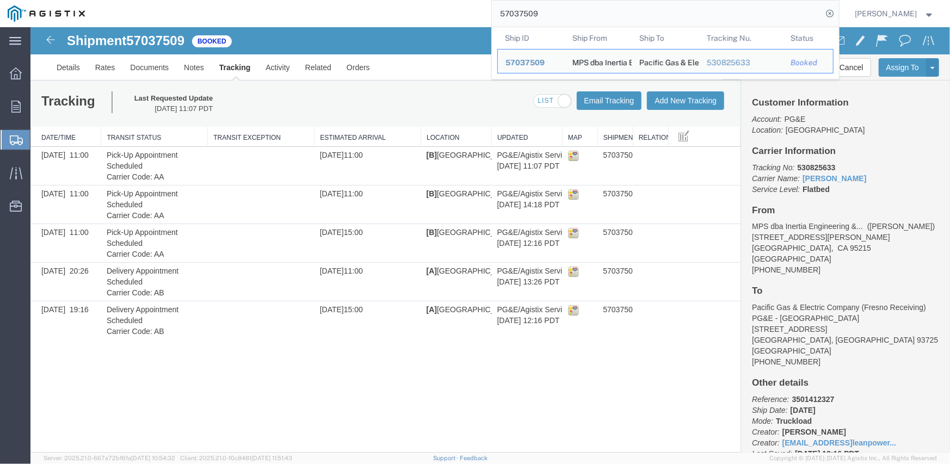
click at [521, 20] on input "57037509" at bounding box center [657, 14] width 331 height 26
click at [522, 21] on input "57037509" at bounding box center [657, 14] width 331 height 26
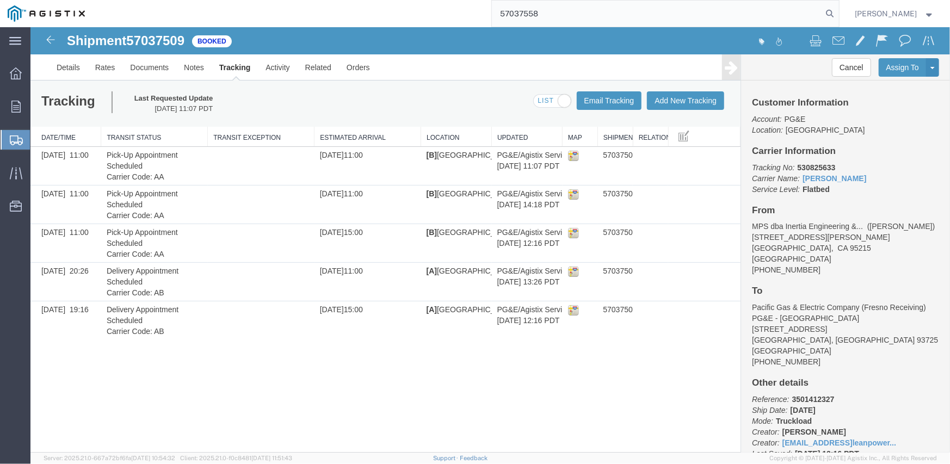
type input "57037558"
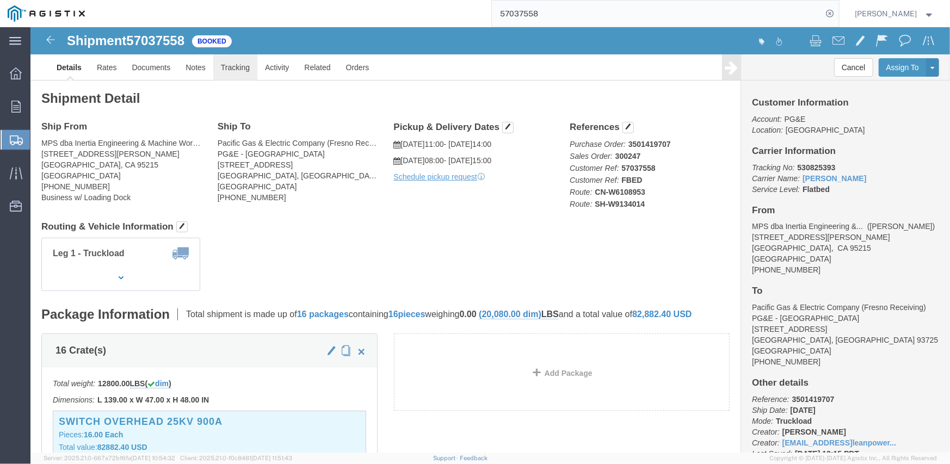
click link "Tracking"
